Goal: Task Accomplishment & Management: Complete application form

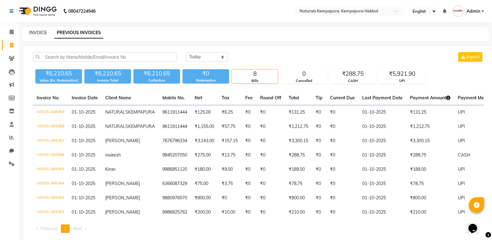
click at [31, 30] on link "INVOICE" at bounding box center [38, 33] width 18 height 6
select select "service"
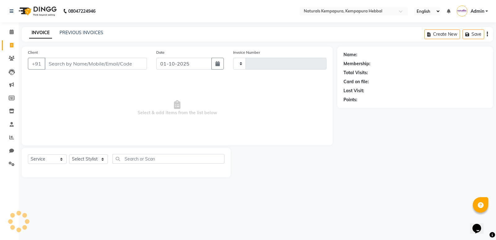
type input "5370"
select select "7848"
click at [68, 59] on input "Client" at bounding box center [96, 64] width 102 height 12
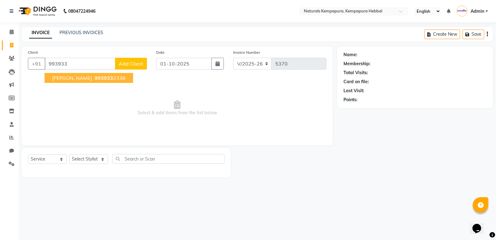
click at [93, 78] on ngb-highlight "993933 2336" at bounding box center [109, 78] width 32 height 6
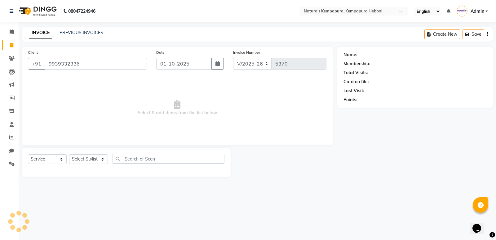
type input "9939332336"
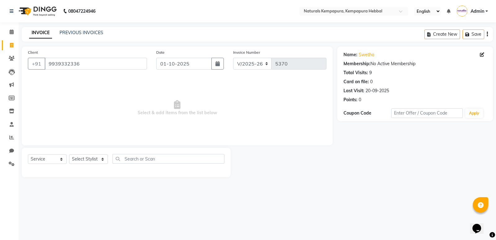
click at [97, 166] on div "Select Service Product Membership Package Voucher Prepaid Gift Card Select Styl…" at bounding box center [126, 161] width 197 height 15
drag, startPoint x: 97, startPoint y: 159, endPoint x: 97, endPoint y: 155, distance: 3.7
click at [97, 159] on select "Select Stylist [PERSON_NAME] DANISH DURGA HARI [PERSON_NAME] Manager [PERSON_NA…" at bounding box center [88, 159] width 39 height 10
select select "70447"
click at [69, 154] on select "Select Stylist [PERSON_NAME] DANISH DURGA HARI [PERSON_NAME] Manager [PERSON_NA…" at bounding box center [88, 159] width 39 height 10
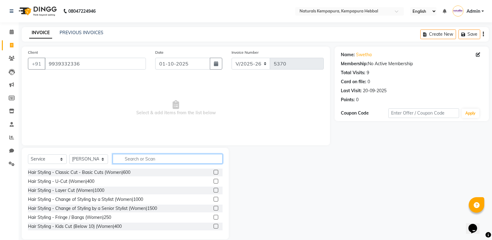
click at [129, 159] on input "text" at bounding box center [168, 159] width 110 height 10
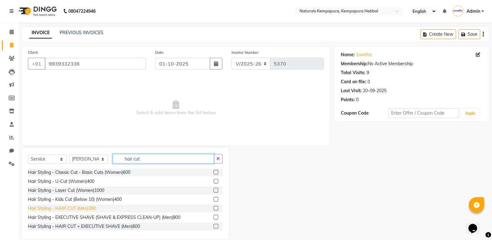
type input "hair cut"
click at [91, 207] on div "Hair Styling - HAIR CUT (Men)350" at bounding box center [62, 208] width 68 height 7
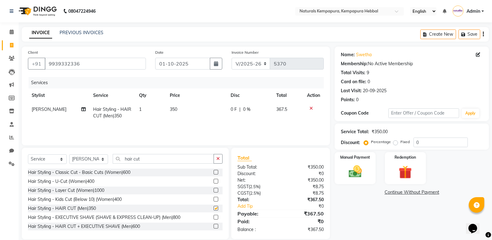
checkbox input "false"
drag, startPoint x: 165, startPoint y: 155, endPoint x: 0, endPoint y: 135, distance: 166.2
click at [28, 142] on div "Client [PHONE_NUMBER] Date [DATE] Invoice Number V/2025 V/[PHONE_NUMBER] Servic…" at bounding box center [175, 143] width 317 height 193
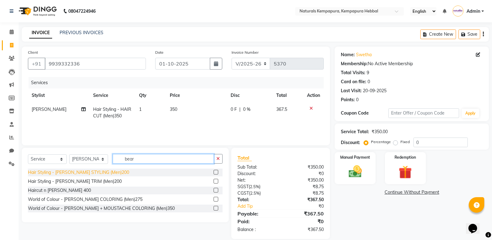
type input "bear"
click at [104, 173] on div "Hair Styling - [PERSON_NAME] STYLING (Men)200" at bounding box center [78, 172] width 101 height 7
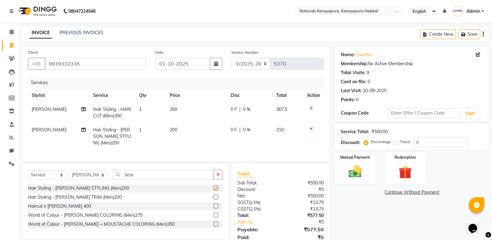
checkbox input "false"
click at [232, 104] on td "0 F | 0 %" at bounding box center [250, 112] width 46 height 20
select select "70447"
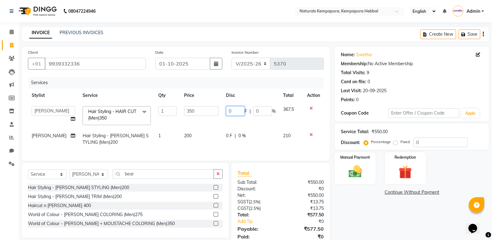
click at [228, 108] on input "0" at bounding box center [235, 111] width 19 height 10
type input "75"
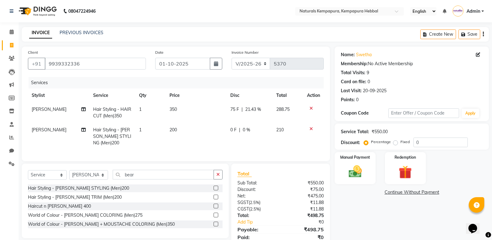
click at [232, 128] on span "0 F" at bounding box center [233, 130] width 6 height 7
select select "70447"
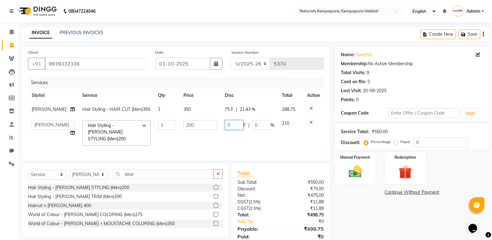
click at [232, 128] on input "0" at bounding box center [234, 125] width 19 height 10
type input "020"
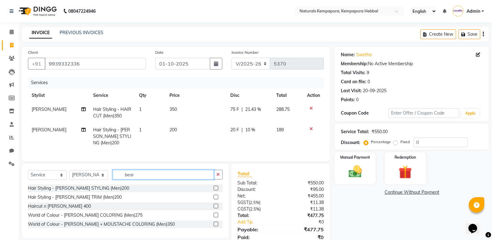
drag, startPoint x: 142, startPoint y: 181, endPoint x: 91, endPoint y: 173, distance: 52.2
click at [98, 174] on div "Select Service Product Membership Package Voucher Prepaid Gift Card Select Styl…" at bounding box center [125, 200] width 207 height 74
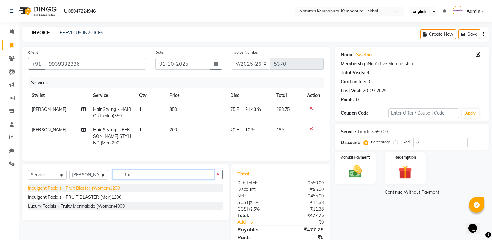
type input "fruit"
click at [110, 191] on div "Indulgent Facials - Fruit Blaster (Women)1200" at bounding box center [74, 188] width 92 height 7
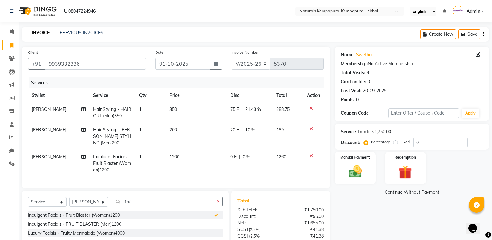
checkbox input "false"
click at [230, 154] on span "0 F" at bounding box center [233, 157] width 6 height 7
select select "70447"
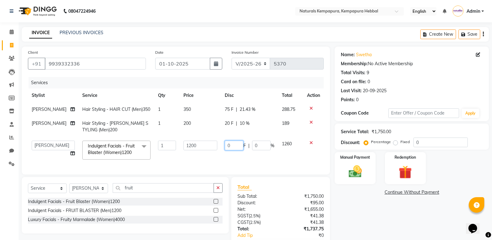
click at [229, 150] on input "0" at bounding box center [234, 146] width 19 height 10
click at [227, 150] on input "0" at bounding box center [234, 146] width 19 height 10
type input "100"
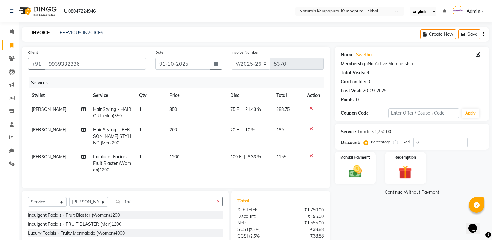
click at [224, 168] on tr "[PERSON_NAME] Indulgent Facials - Fruit Blaster (Women)1200 1 1200 100 F | 8.33…" at bounding box center [176, 163] width 296 height 27
click at [56, 159] on span "[PERSON_NAME]" at bounding box center [49, 157] width 35 height 6
select select "70447"
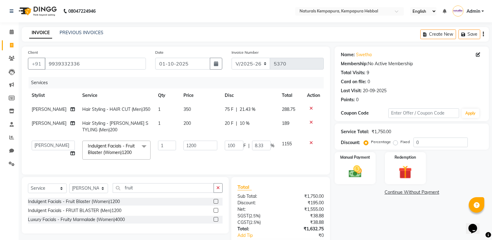
click at [56, 158] on td "[PERSON_NAME] DANISH DURGA HARI [PERSON_NAME] Manager [PERSON_NAME] [PERSON_NAM…" at bounding box center [53, 150] width 51 height 26
click at [58, 150] on select "[PERSON_NAME] DANISH DURGA HARI [PERSON_NAME] Manager [PERSON_NAME] [PERSON_NAM…" at bounding box center [53, 146] width 43 height 10
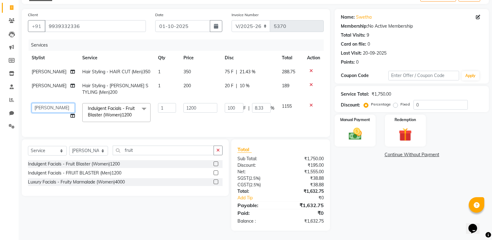
scroll to position [49, 0]
click at [60, 103] on select "[PERSON_NAME] DANISH DURGA HARI [PERSON_NAME] Manager [PERSON_NAME] [PERSON_NAM…" at bounding box center [53, 108] width 43 height 10
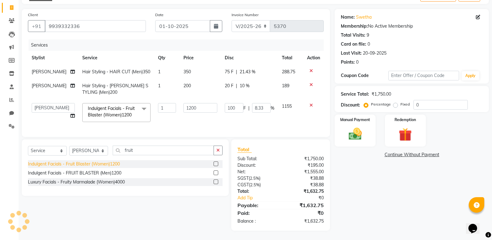
select select "70441"
click at [212, 117] on td "1200" at bounding box center [200, 112] width 41 height 26
click at [354, 126] on img at bounding box center [355, 134] width 22 height 16
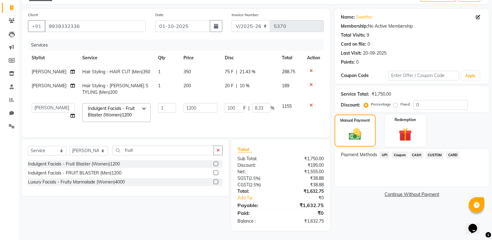
click at [452, 151] on span "CARD" at bounding box center [452, 154] width 13 height 7
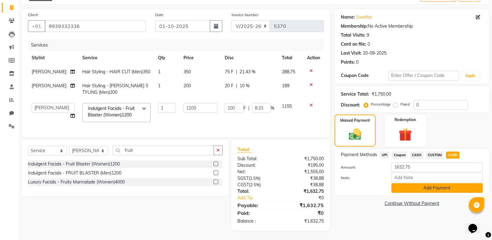
click at [411, 183] on button "Add Payment" at bounding box center [436, 188] width 91 height 10
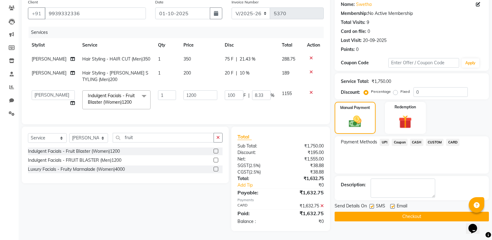
scroll to position [62, 0]
click at [395, 202] on div "Email" at bounding box center [401, 206] width 22 height 8
click at [393, 204] on label at bounding box center [392, 206] width 5 height 5
click at [393, 204] on input "checkbox" at bounding box center [392, 206] width 4 height 4
checkbox input "false"
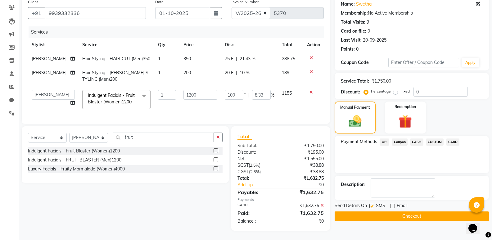
click at [395, 211] on button "Checkout" at bounding box center [411, 216] width 154 height 10
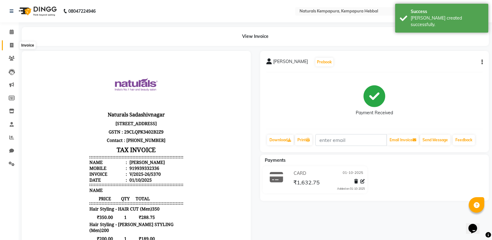
click at [13, 44] on icon at bounding box center [11, 45] width 3 height 5
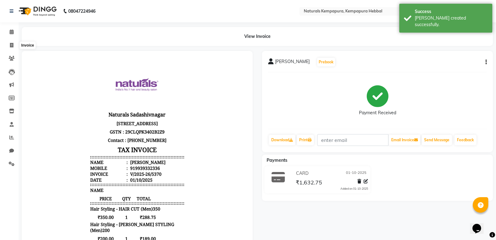
select select "service"
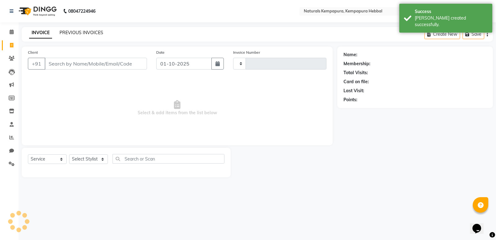
type input "5371"
select select "7848"
click at [60, 32] on link "PREVIOUS INVOICES" at bounding box center [82, 33] width 44 height 6
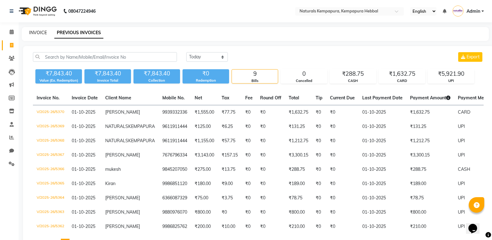
click at [39, 35] on link "INVOICE" at bounding box center [38, 33] width 18 height 6
select select "service"
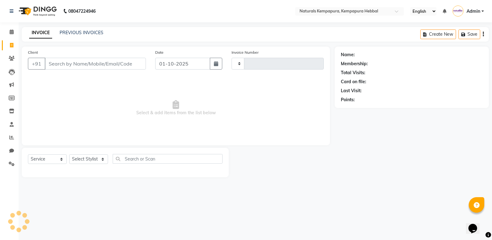
type input "5371"
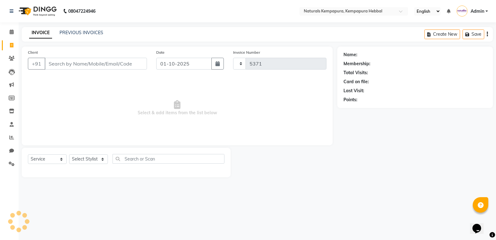
select select "7848"
click at [11, 34] on icon at bounding box center [12, 31] width 4 height 5
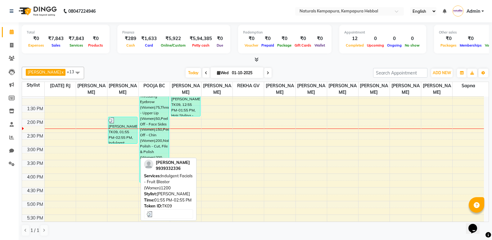
scroll to position [155, 0]
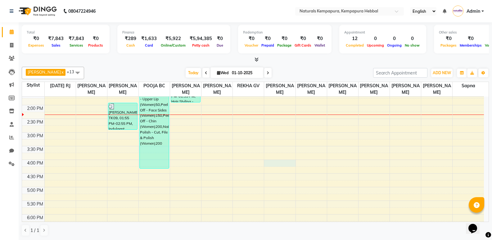
click at [281, 162] on div "8:00 AM 8:30 AM 9:00 AM 9:30 AM 10:00 AM 10:30 AM 11:00 AM 11:30 AM 12:00 PM 12…" at bounding box center [253, 132] width 462 height 382
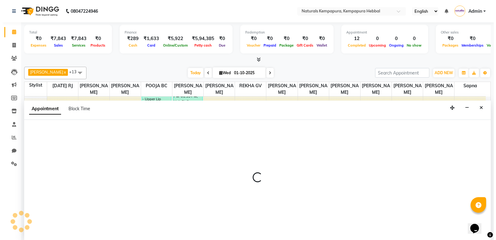
scroll to position [0, 0]
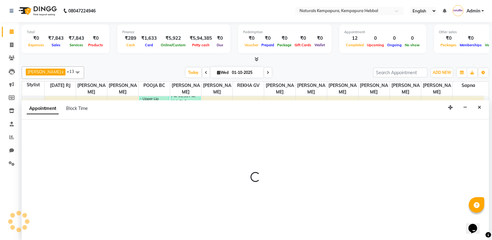
select select "70450"
select select "960"
select select "tentative"
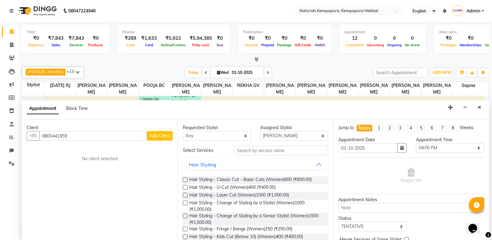
click at [76, 136] on input "8800441959" at bounding box center [92, 136] width 107 height 10
type input "8800441959"
click at [167, 138] on button "Add Client" at bounding box center [160, 136] width 26 height 10
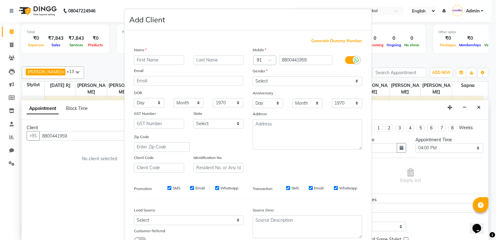
click at [163, 62] on input "text" at bounding box center [159, 60] width 50 height 10
type input "Hema"
click at [282, 83] on select "Select [DEMOGRAPHIC_DATA] [DEMOGRAPHIC_DATA] Other Prefer Not To Say" at bounding box center [308, 81] width 110 height 10
select select "[DEMOGRAPHIC_DATA]"
click at [253, 76] on select "Select [DEMOGRAPHIC_DATA] [DEMOGRAPHIC_DATA] Other Prefer Not To Say" at bounding box center [308, 81] width 110 height 10
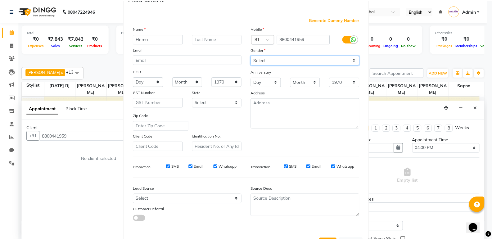
scroll to position [47, 0]
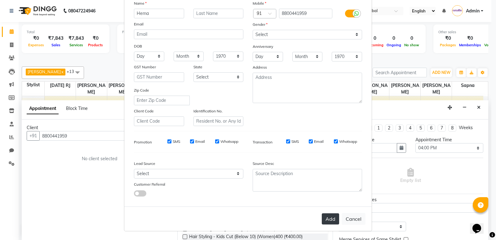
click at [330, 220] on button "Add" at bounding box center [330, 218] width 17 height 11
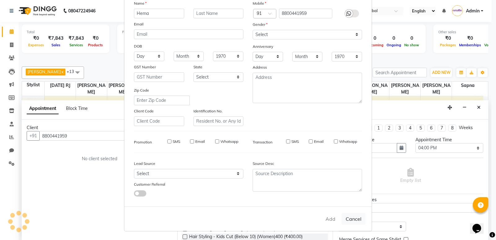
select select
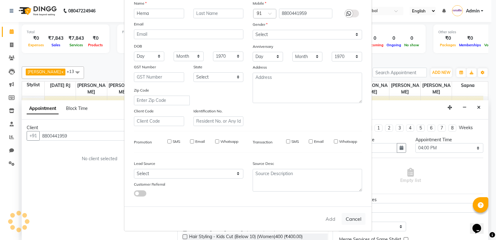
select select
checkbox input "false"
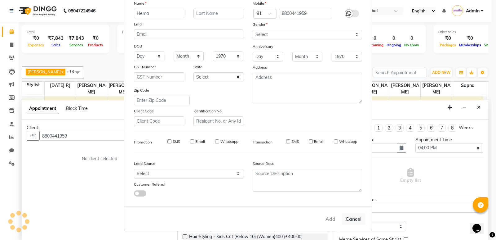
checkbox input "false"
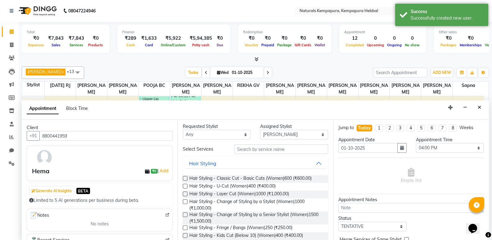
scroll to position [0, 0]
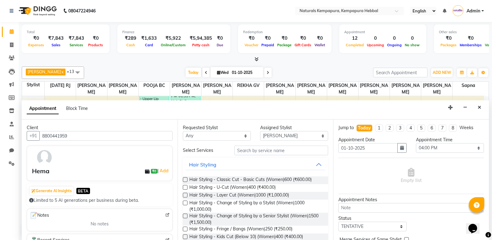
click at [223, 105] on div "Appointment Block Time" at bounding box center [255, 109] width 467 height 19
click at [254, 143] on div "Requested Stylist Any [PERSON_NAME] DANISH [PERSON_NAME] Manager [PERSON_NAME] …" at bounding box center [255, 179] width 156 height 120
click at [254, 148] on input "text" at bounding box center [281, 150] width 94 height 10
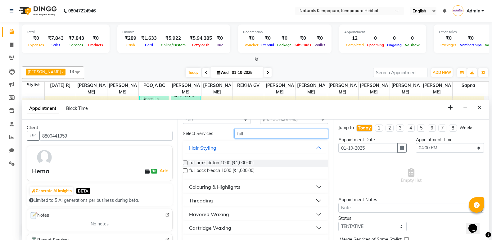
scroll to position [31, 0]
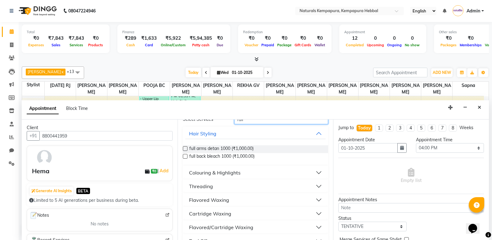
type input "full"
click at [215, 199] on div "Flavored Waxing" at bounding box center [209, 199] width 40 height 7
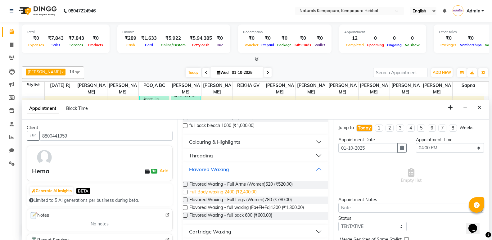
scroll to position [62, 0]
click at [250, 186] on span "Flavored Waxing - Full Arms (Women)520 (₹520.00)" at bounding box center [240, 185] width 103 height 8
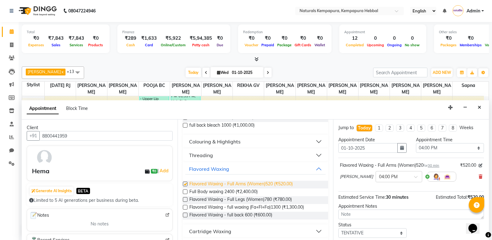
checkbox input "false"
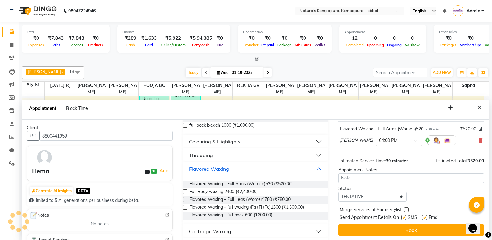
scroll to position [37, 0]
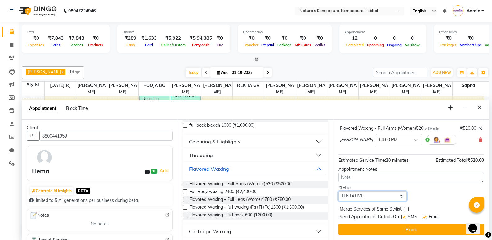
click at [393, 195] on select "Select TENTATIVE CONFIRM CHECK-IN UPCOMING" at bounding box center [372, 196] width 68 height 10
select select "confirm booking"
click at [338, 191] on select "Select TENTATIVE CONFIRM CHECK-IN UPCOMING" at bounding box center [372, 196] width 68 height 10
click at [427, 216] on div "Email" at bounding box center [433, 217] width 22 height 8
click at [424, 217] on label at bounding box center [424, 216] width 5 height 5
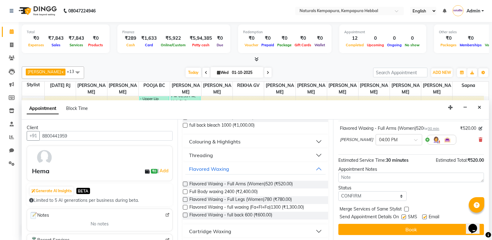
click at [424, 217] on input "checkbox" at bounding box center [424, 217] width 4 height 4
checkbox input "false"
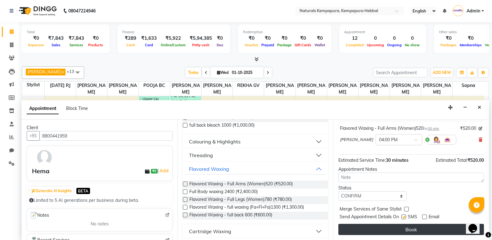
click at [424, 226] on button "Book" at bounding box center [410, 229] width 145 height 11
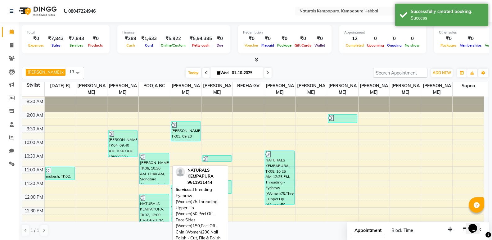
scroll to position [0, 0]
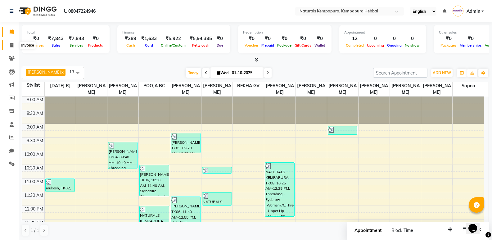
click at [13, 48] on span at bounding box center [11, 45] width 11 height 7
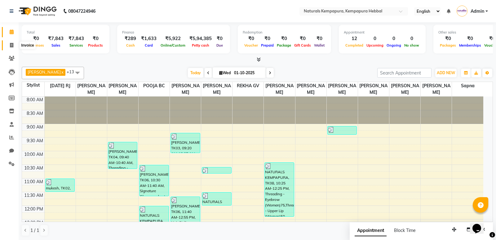
select select "service"
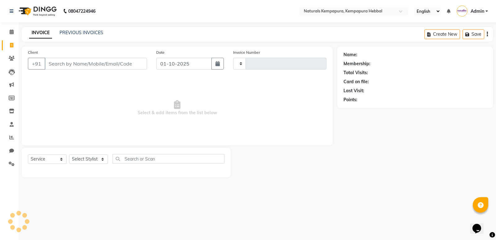
type input "5371"
select select "7848"
click at [76, 34] on link "PREVIOUS INVOICES" at bounding box center [82, 33] width 44 height 6
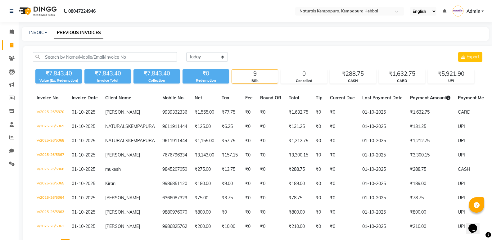
click at [323, 50] on div "[DATE] [DATE] Custom Range Export ₹7,843.40 Value (Ex. Redemption) ₹7,843.40 In…" at bounding box center [258, 152] width 470 height 212
click at [217, 56] on select "[DATE] [DATE] Custom Range" at bounding box center [207, 57] width 42 height 10
select select "[DATE]"
click at [186, 52] on select "[DATE] [DATE] Custom Range" at bounding box center [207, 57] width 42 height 10
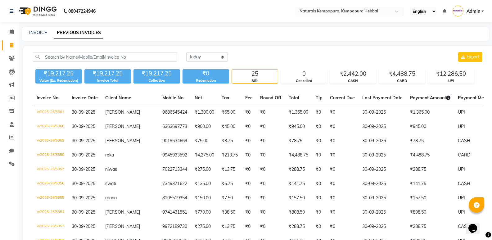
click at [34, 29] on div "INVOICE PREVIOUS INVOICES" at bounding box center [255, 34] width 467 height 14
click at [42, 31] on link "INVOICE" at bounding box center [38, 33] width 18 height 6
select select "service"
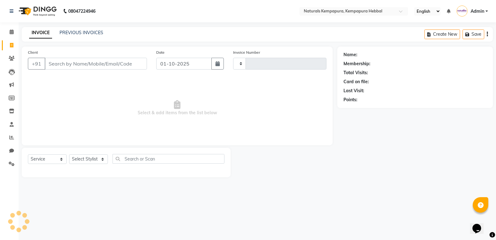
type input "5371"
select select "7848"
click at [61, 61] on input "Client" at bounding box center [96, 64] width 102 height 12
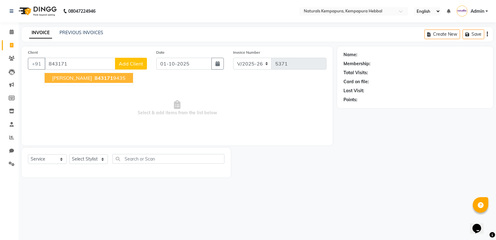
click at [95, 77] on span "843171" at bounding box center [104, 78] width 19 height 6
type input "8431719435"
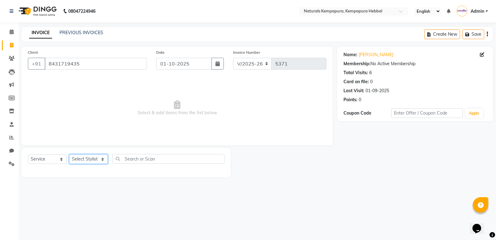
click at [96, 158] on select "Select Stylist [PERSON_NAME] DANISH DURGA HARI [PERSON_NAME] Manager [PERSON_NA…" at bounding box center [88, 159] width 39 height 10
click at [69, 154] on select "Select Stylist [PERSON_NAME] DANISH DURGA HARI [PERSON_NAME] Manager [PERSON_NA…" at bounding box center [88, 159] width 39 height 10
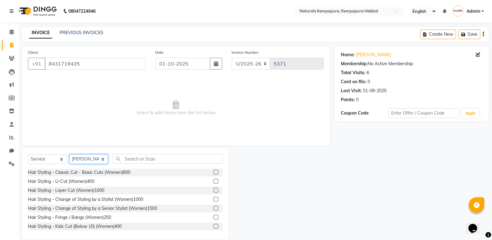
click at [99, 157] on select "Select Stylist [PERSON_NAME] DANISH DURGA HARI [PERSON_NAME] Manager [PERSON_NA…" at bounding box center [88, 159] width 39 height 10
select select "70447"
click at [69, 154] on select "Select Stylist [PERSON_NAME] DANISH DURGA HARI [PERSON_NAME] Manager [PERSON_NA…" at bounding box center [88, 159] width 39 height 10
click at [135, 162] on input "text" at bounding box center [168, 159] width 110 height 10
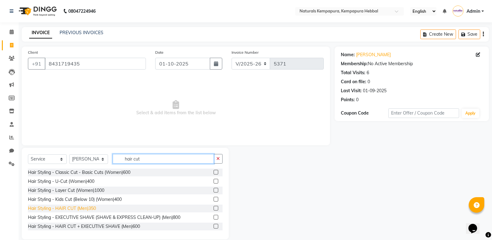
type input "hair cut"
click at [89, 208] on div "Hair Styling - HAIR CUT (Men)350" at bounding box center [62, 208] width 68 height 7
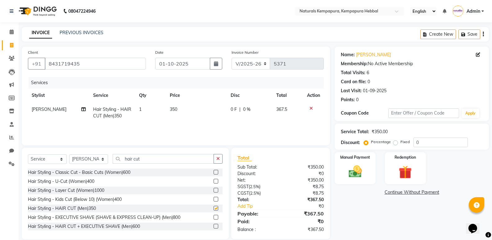
checkbox input "false"
drag, startPoint x: 234, startPoint y: 98, endPoint x: 231, endPoint y: 105, distance: 7.4
click at [233, 101] on th "Disc" at bounding box center [250, 95] width 46 height 14
click at [231, 105] on td "0 F | 0 %" at bounding box center [250, 112] width 46 height 20
select select "70447"
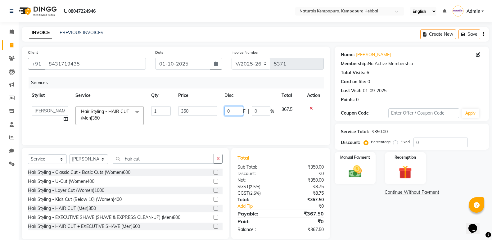
click at [232, 110] on input "0" at bounding box center [233, 111] width 19 height 10
type input "75"
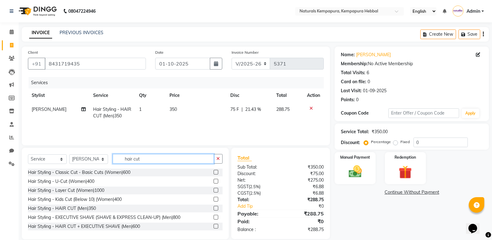
click at [162, 159] on input "hair cut" at bounding box center [163, 159] width 101 height 10
type input "h"
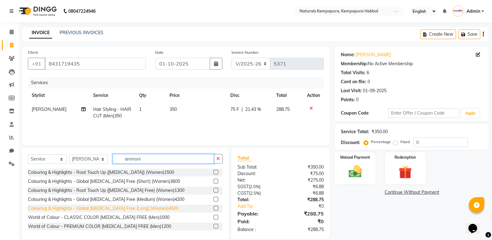
scroll to position [1, 0]
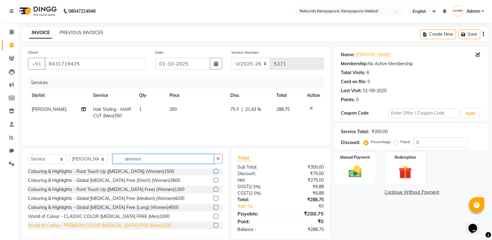
type input "ammoni"
click at [135, 224] on div "World of Colour - PREMIUM COLOR [MEDICAL_DATA] FREE (Men)1200" at bounding box center [99, 225] width 143 height 7
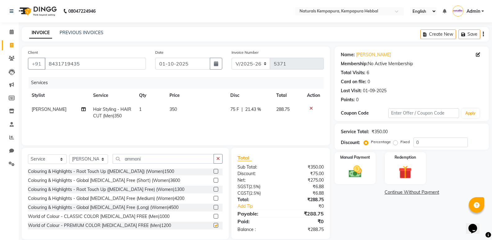
checkbox input "false"
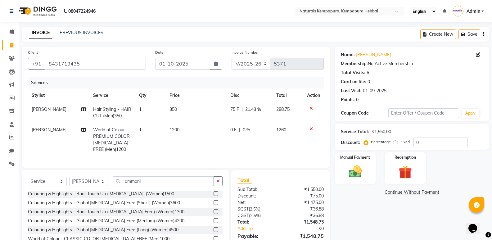
click at [206, 147] on td "1200" at bounding box center [196, 140] width 61 height 34
select select "70447"
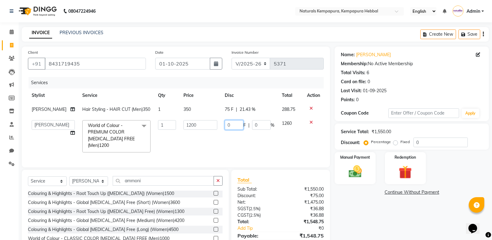
click at [230, 130] on input "0" at bounding box center [234, 125] width 19 height 10
click at [225, 130] on input "0" at bounding box center [234, 125] width 19 height 10
type input "100"
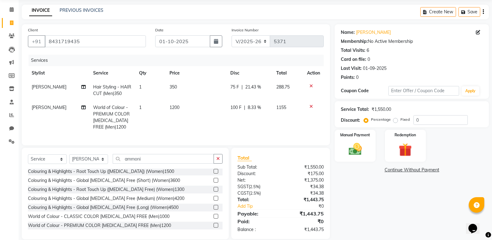
scroll to position [36, 0]
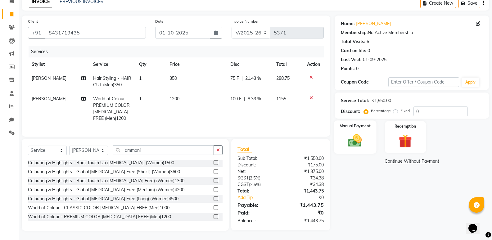
click at [355, 134] on img at bounding box center [355, 140] width 22 height 16
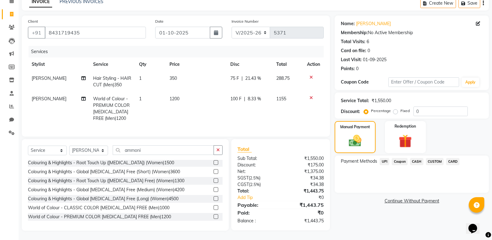
click at [383, 158] on span "UPI" at bounding box center [384, 161] width 10 height 7
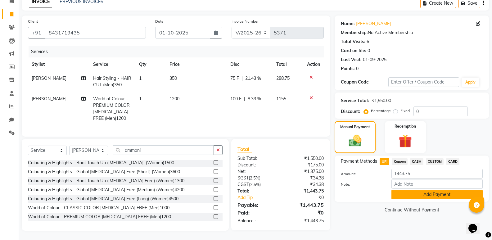
click at [410, 192] on button "Add Payment" at bounding box center [436, 195] width 91 height 10
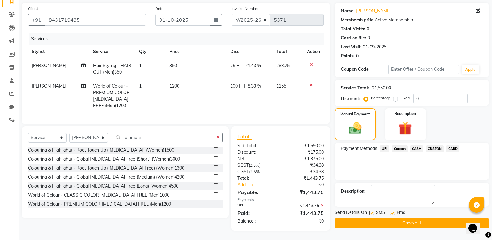
scroll to position [48, 0]
click at [395, 209] on div "Email" at bounding box center [401, 213] width 22 height 8
click at [392, 210] on div at bounding box center [392, 213] width 4 height 7
click at [393, 210] on label at bounding box center [392, 212] width 5 height 5
click at [393, 211] on input "checkbox" at bounding box center [392, 213] width 4 height 4
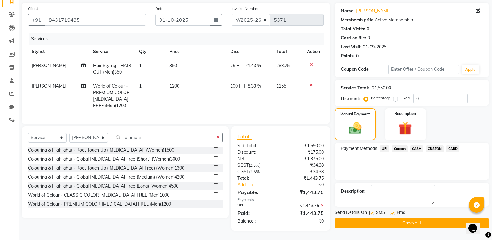
checkbox input "false"
click at [395, 218] on button "Checkout" at bounding box center [411, 223] width 154 height 10
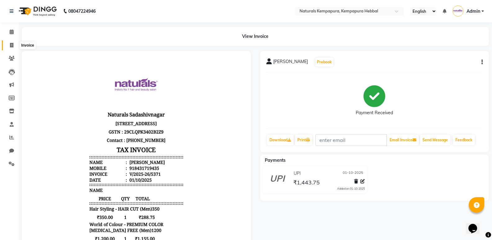
click at [12, 47] on span at bounding box center [11, 45] width 11 height 7
select select "service"
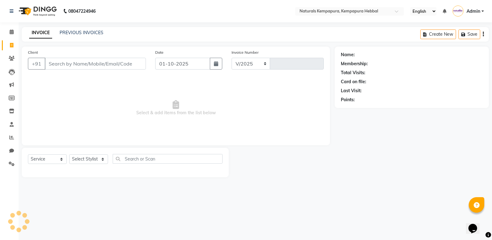
select select "7848"
type input "5372"
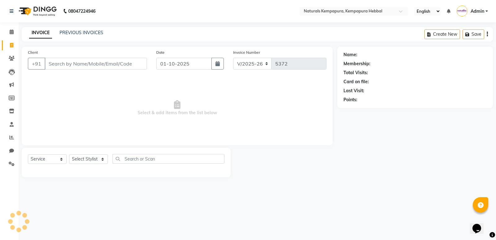
click at [66, 29] on div "INVOICE PREVIOUS INVOICES Create New Save" at bounding box center [258, 34] width 472 height 15
click at [68, 32] on link "PREVIOUS INVOICES" at bounding box center [82, 33] width 44 height 6
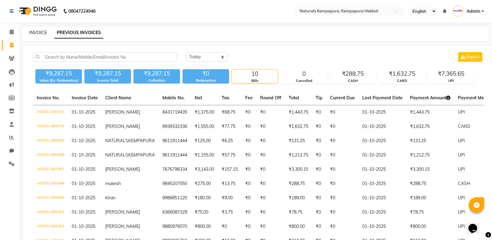
click at [30, 33] on link "INVOICE" at bounding box center [38, 33] width 18 height 6
select select "service"
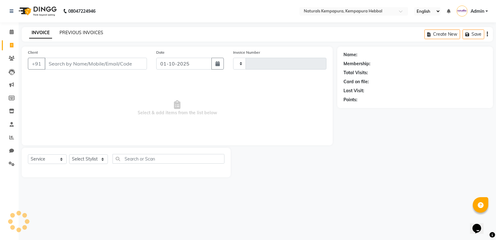
click at [67, 32] on link "PREVIOUS INVOICES" at bounding box center [82, 33] width 44 height 6
